Goal: Information Seeking & Learning: Learn about a topic

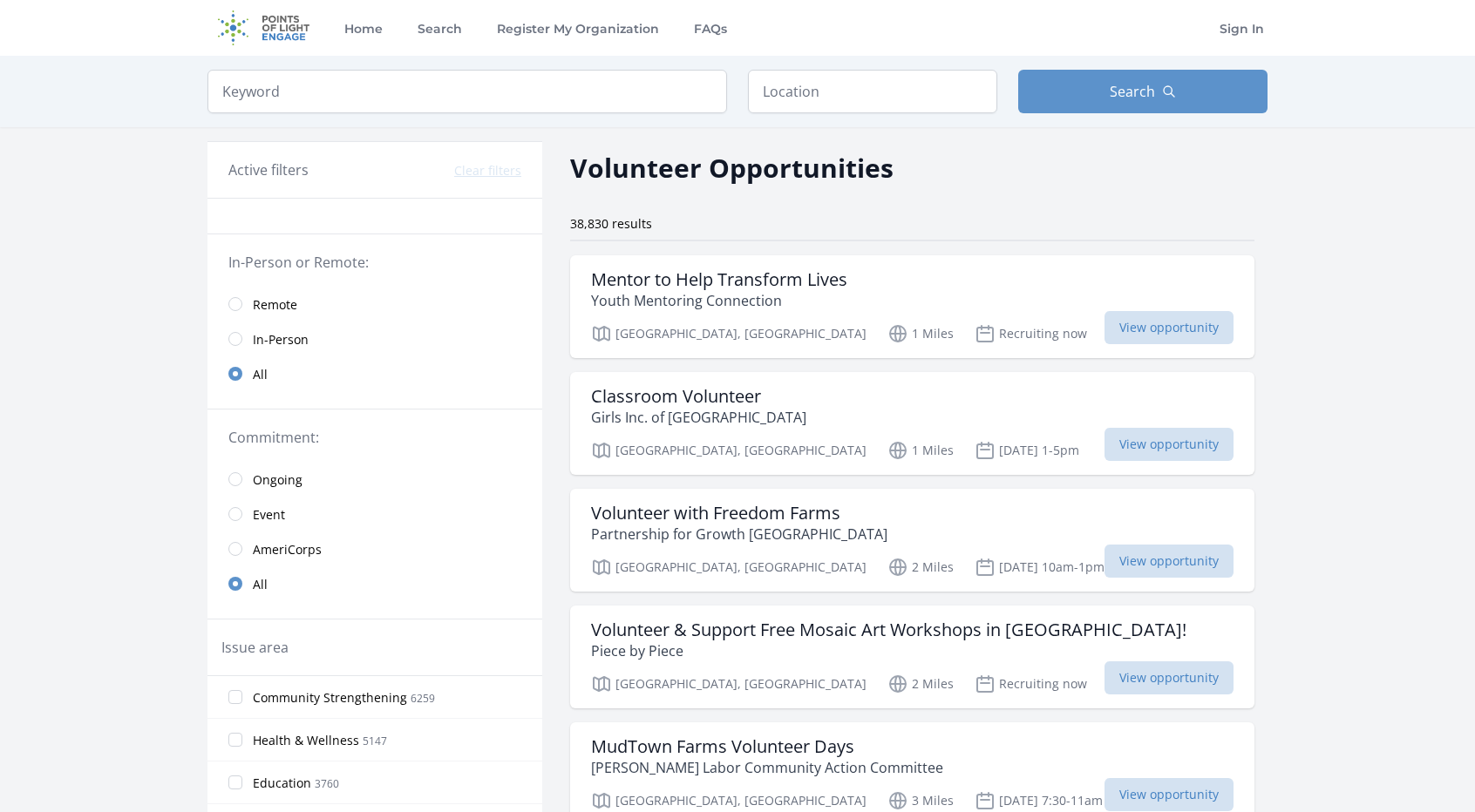
click at [291, 301] on span "Remote" at bounding box center [275, 305] width 45 height 18
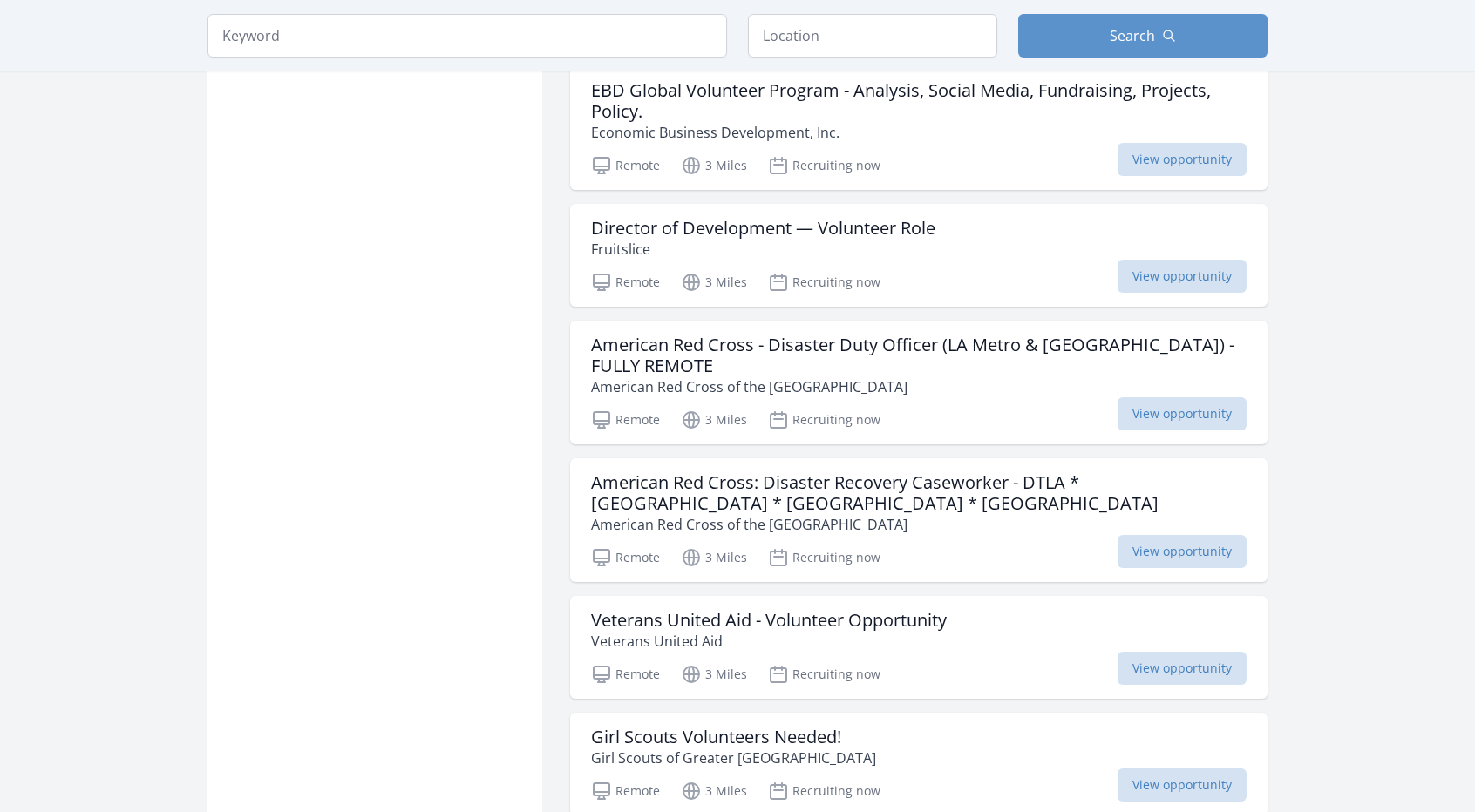
scroll to position [1159, 0]
click at [1044, 375] on p "American Red Cross of the [GEOGRAPHIC_DATA]" at bounding box center [919, 386] width 656 height 21
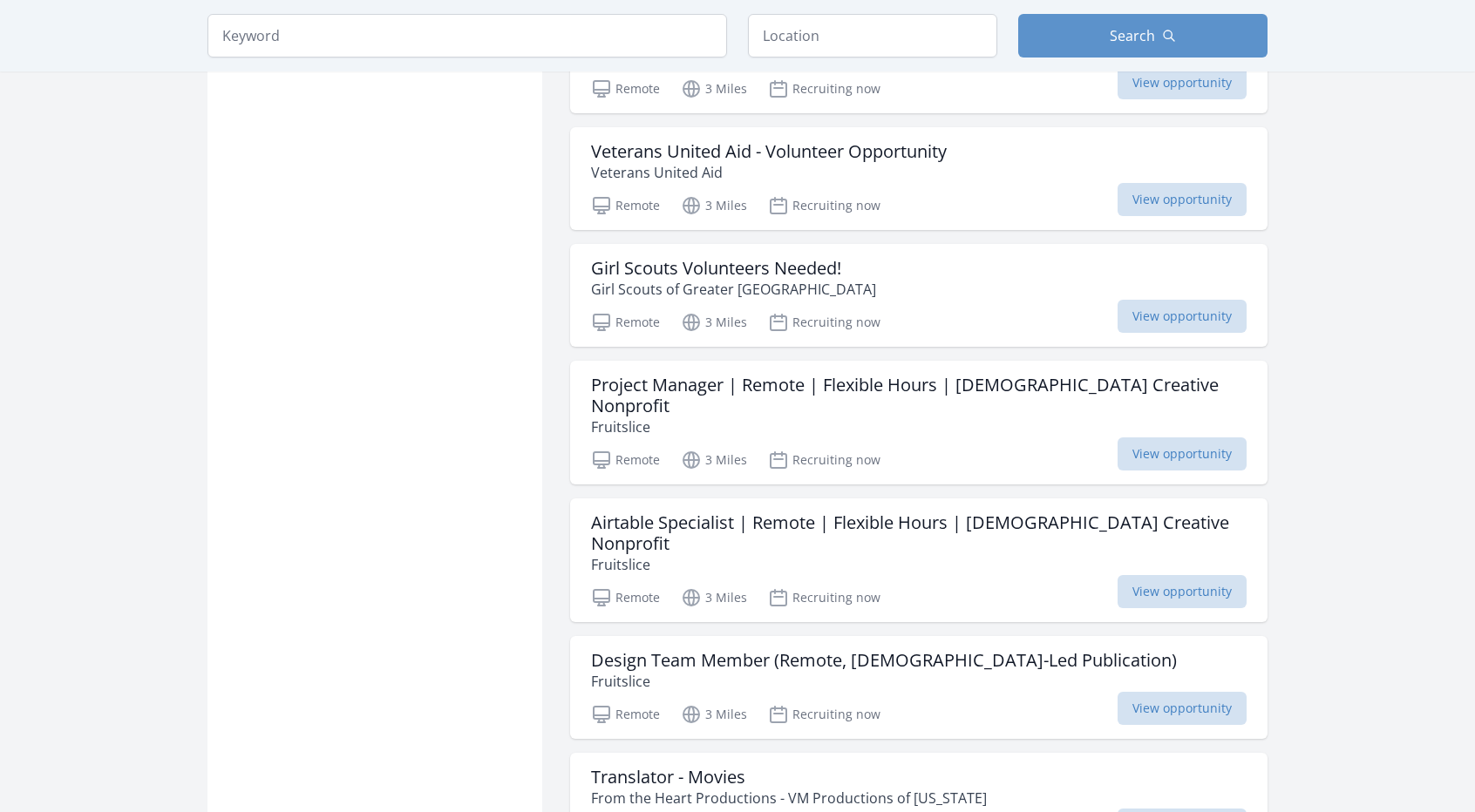
scroll to position [1642, 0]
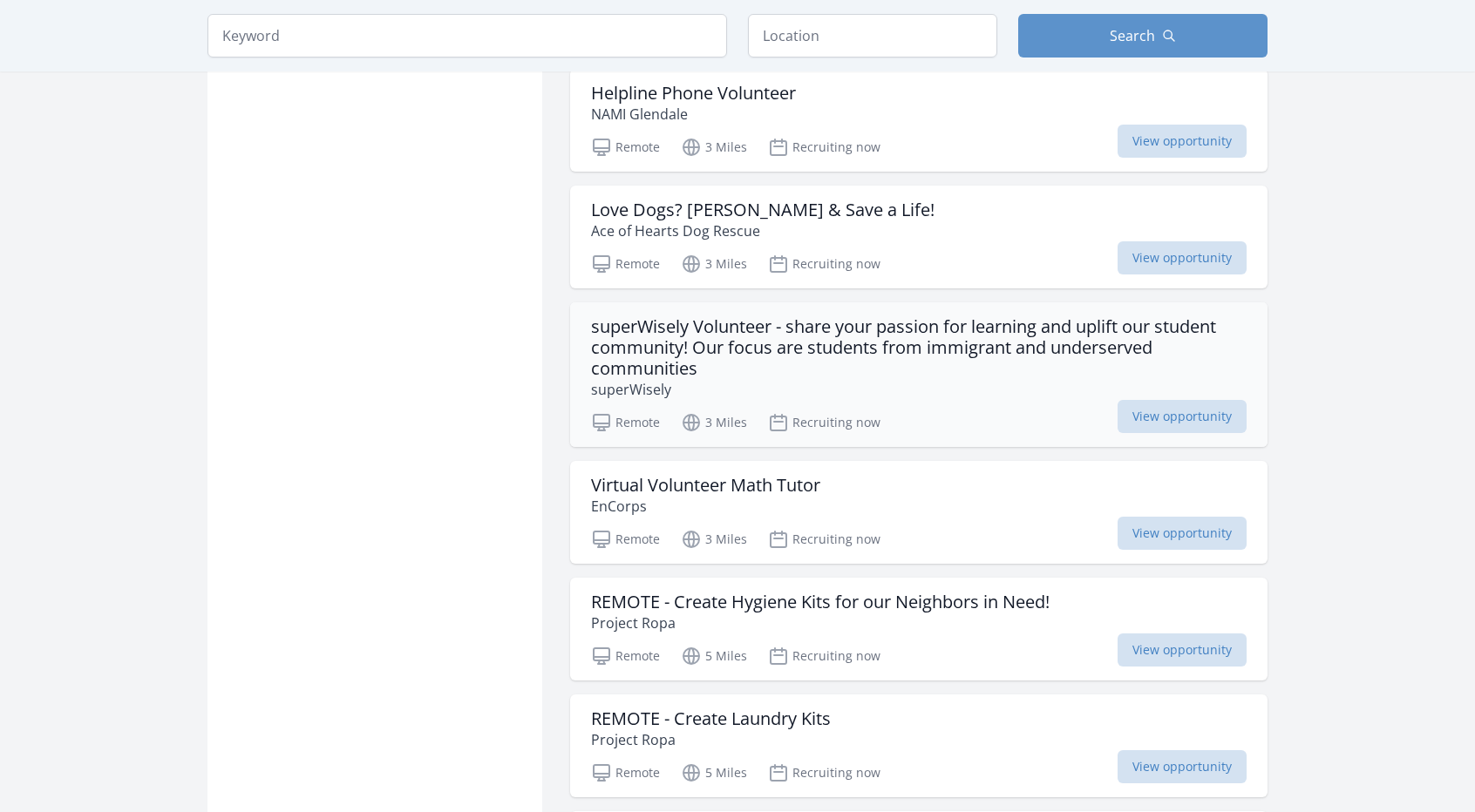
scroll to position [2429, 0]
click at [699, 315] on h3 "superWisely Volunteer - share your passion for learning and uplift our student …" at bounding box center [919, 346] width 656 height 62
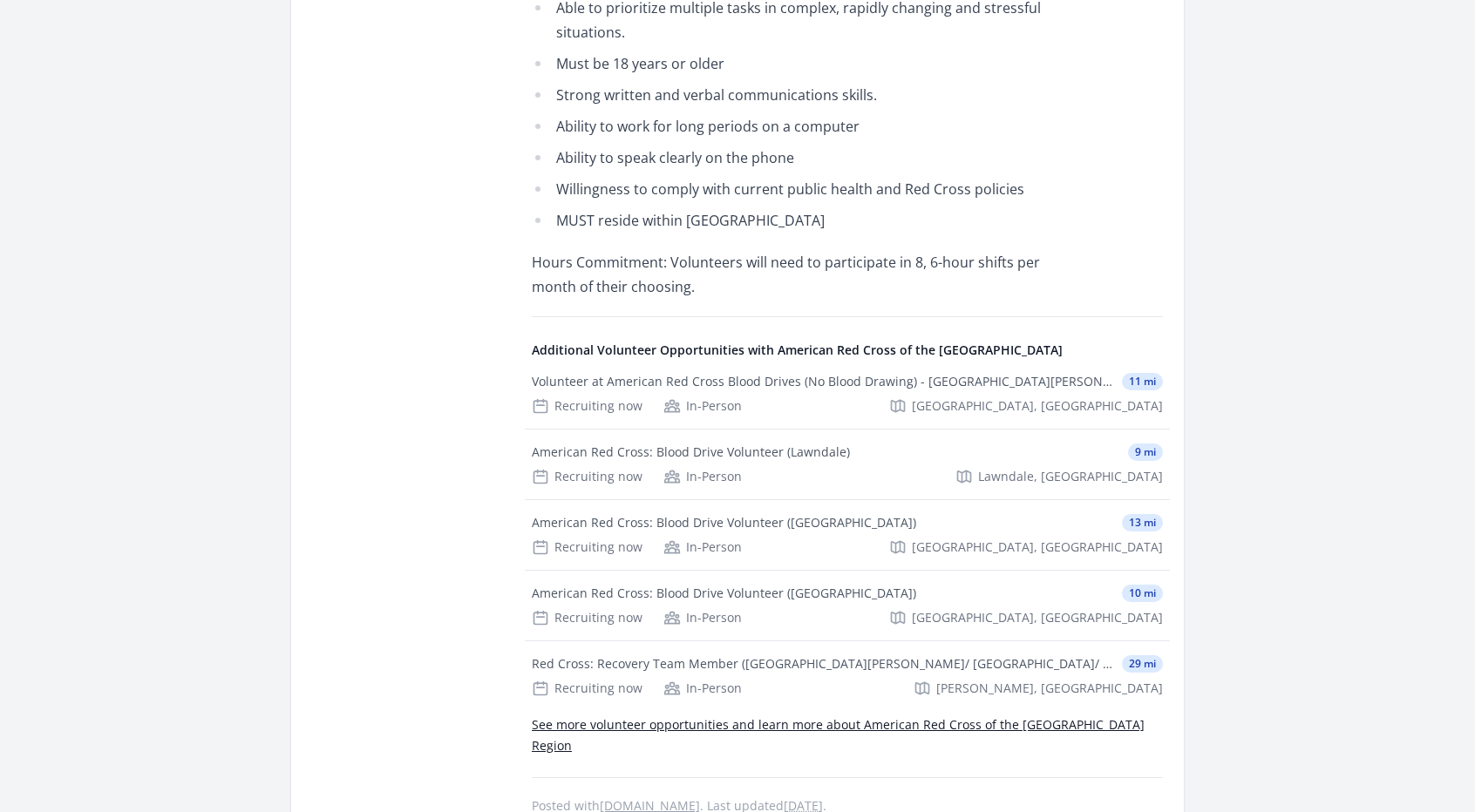
scroll to position [1234, 0]
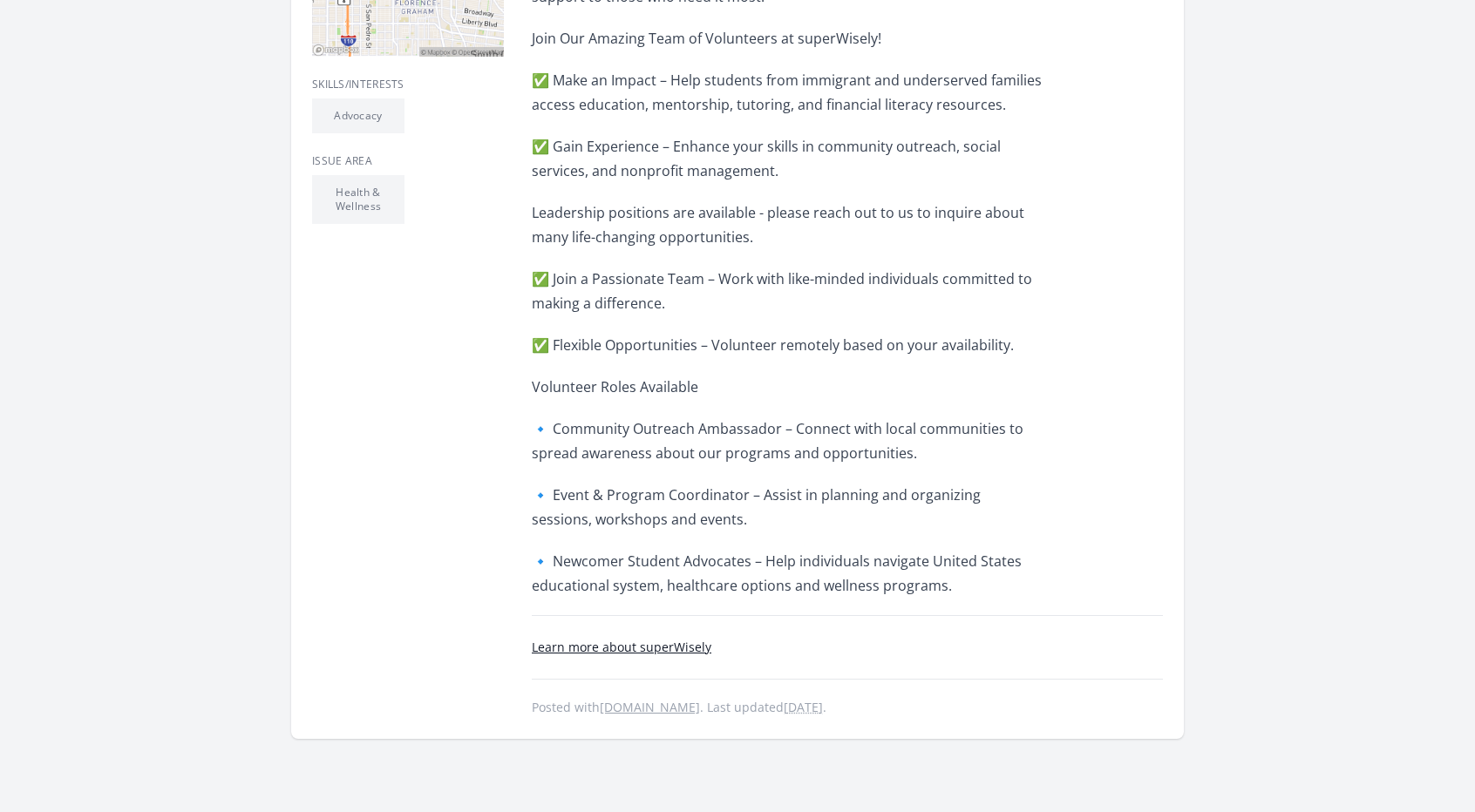
scroll to position [694, 0]
